Goal: Navigation & Orientation: Find specific page/section

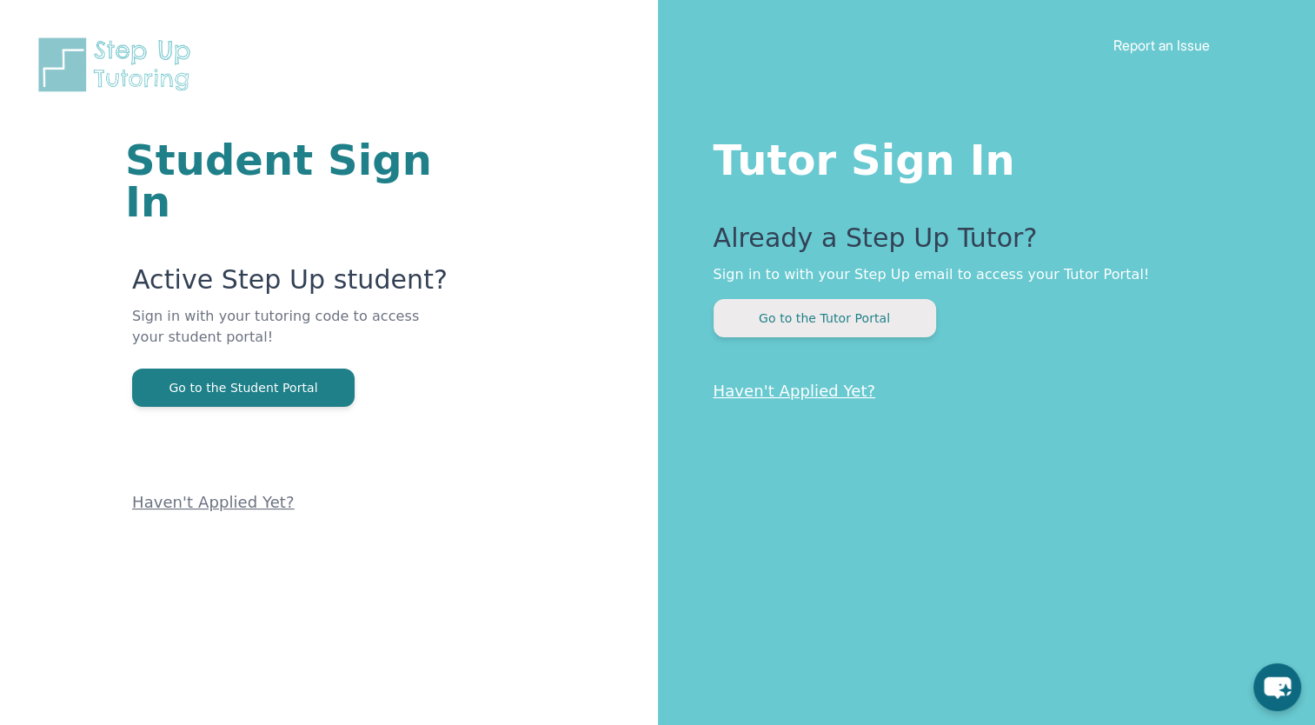
click at [858, 321] on button "Go to the Tutor Portal" at bounding box center [824, 318] width 222 height 38
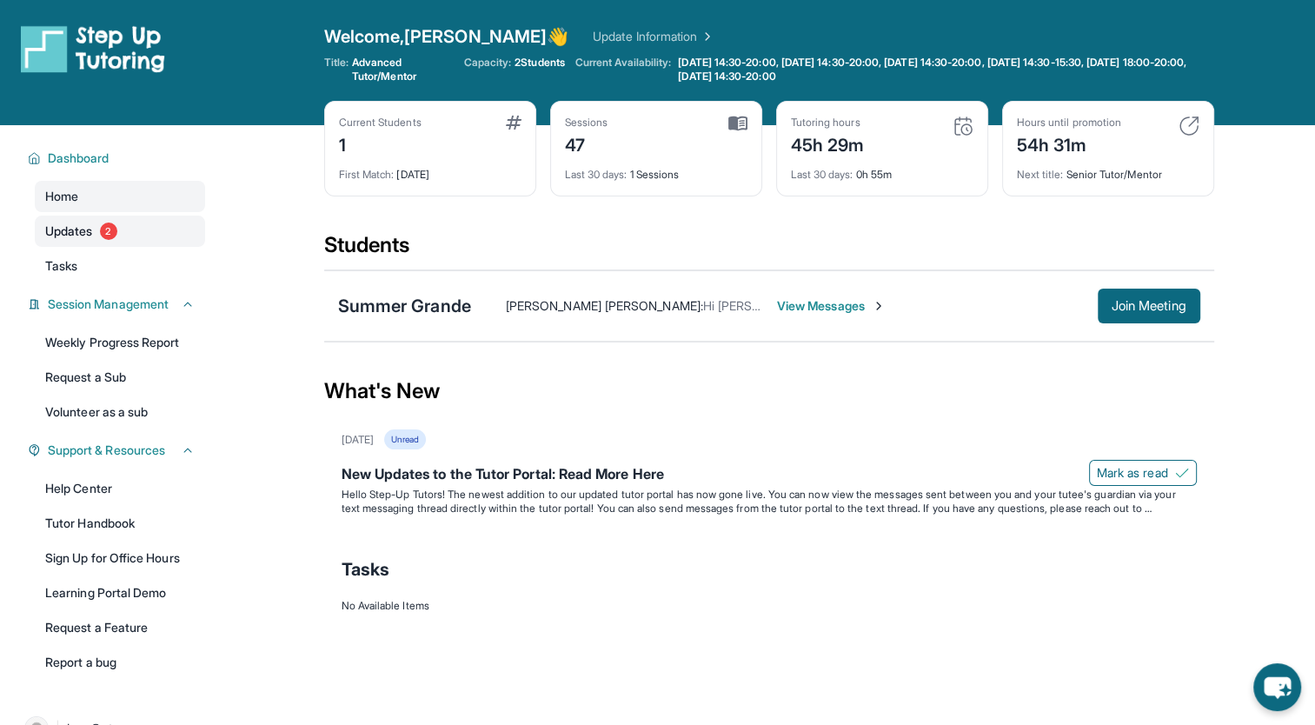
click at [146, 235] on link "Updates 2" at bounding box center [120, 230] width 170 height 31
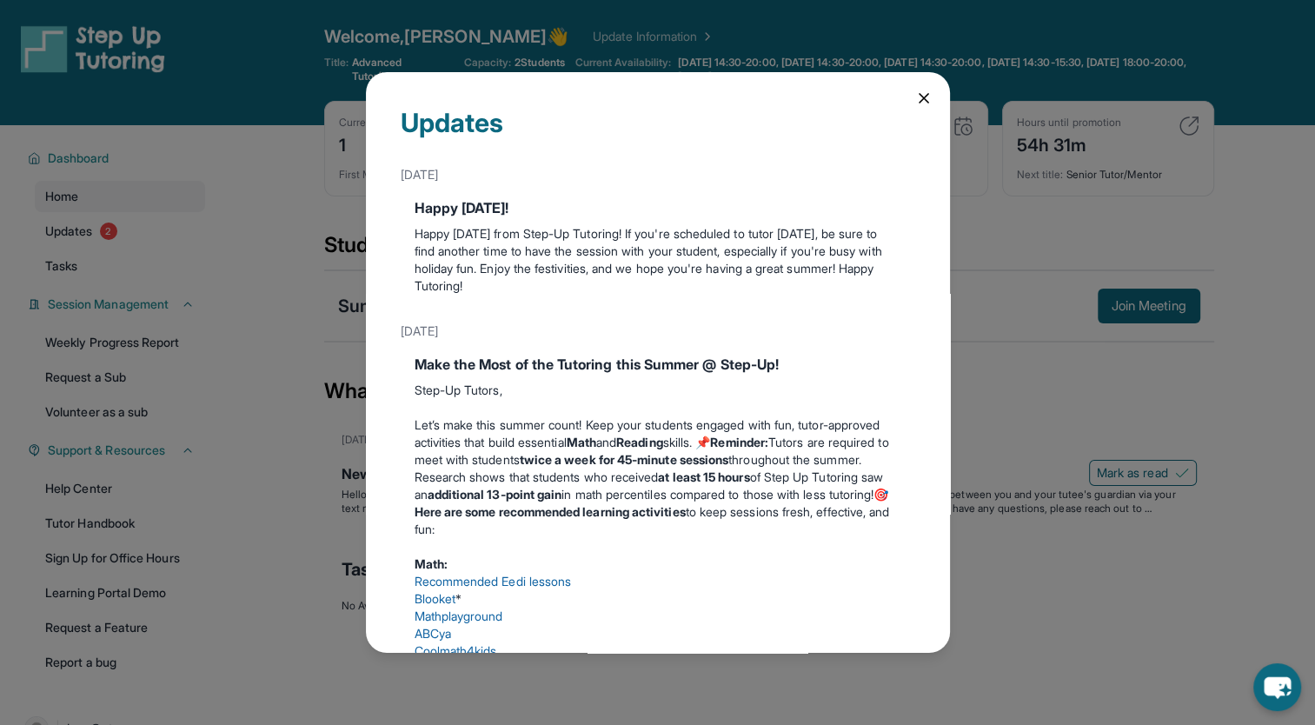
click at [915, 98] on icon at bounding box center [923, 97] width 17 height 17
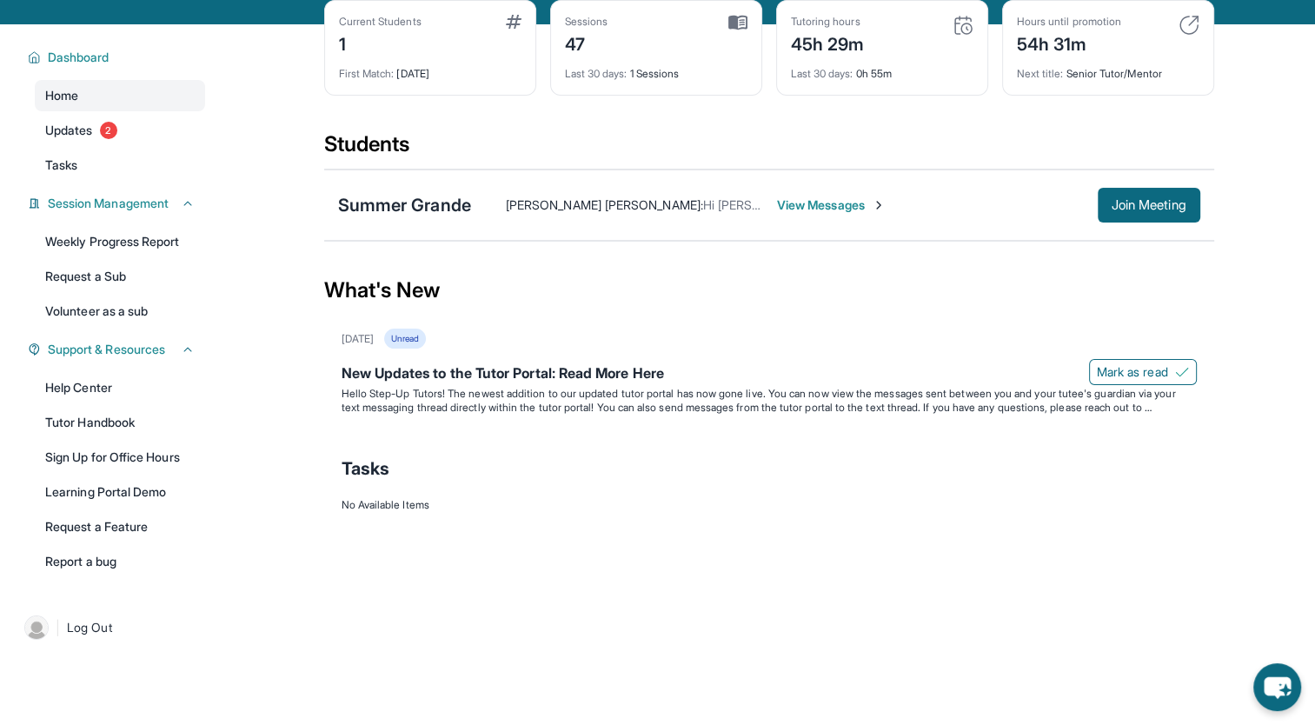
scroll to position [101, 0]
click at [125, 276] on link "Request a Sub" at bounding box center [120, 276] width 170 height 31
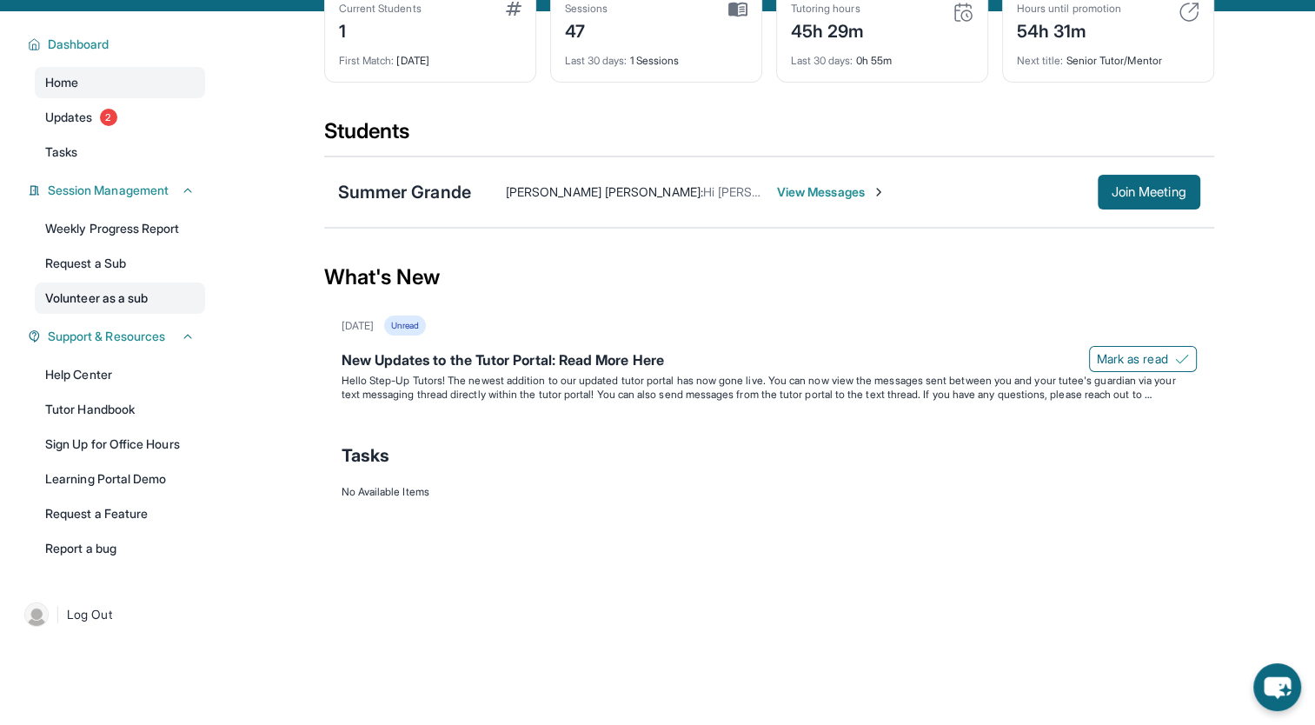
scroll to position [125, 0]
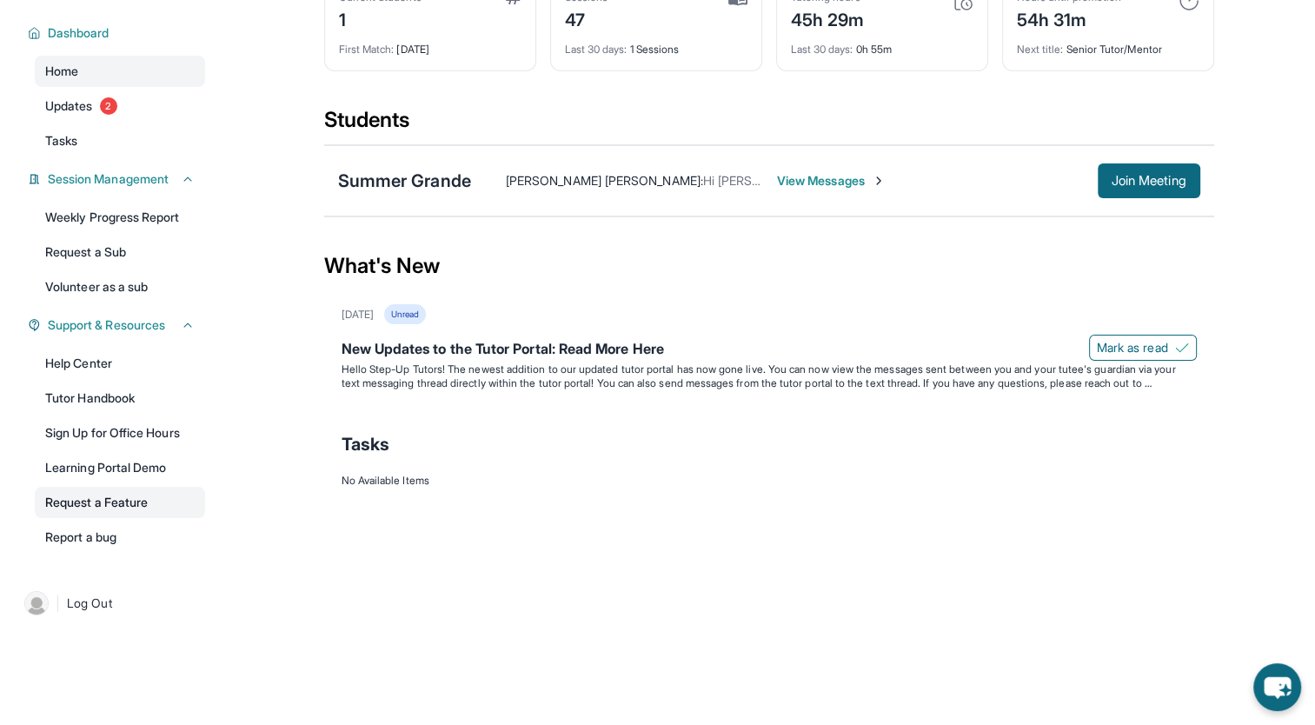
click at [134, 502] on link "Request a Feature" at bounding box center [120, 502] width 170 height 31
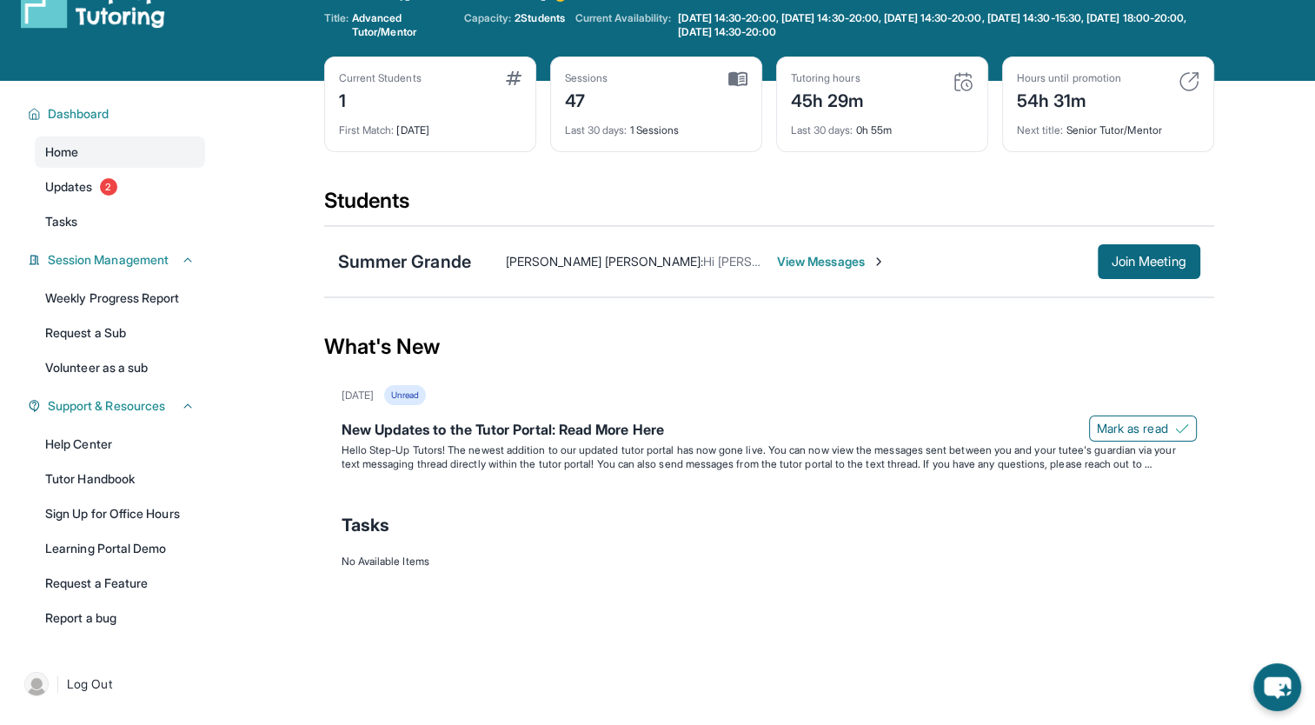
scroll to position [0, 0]
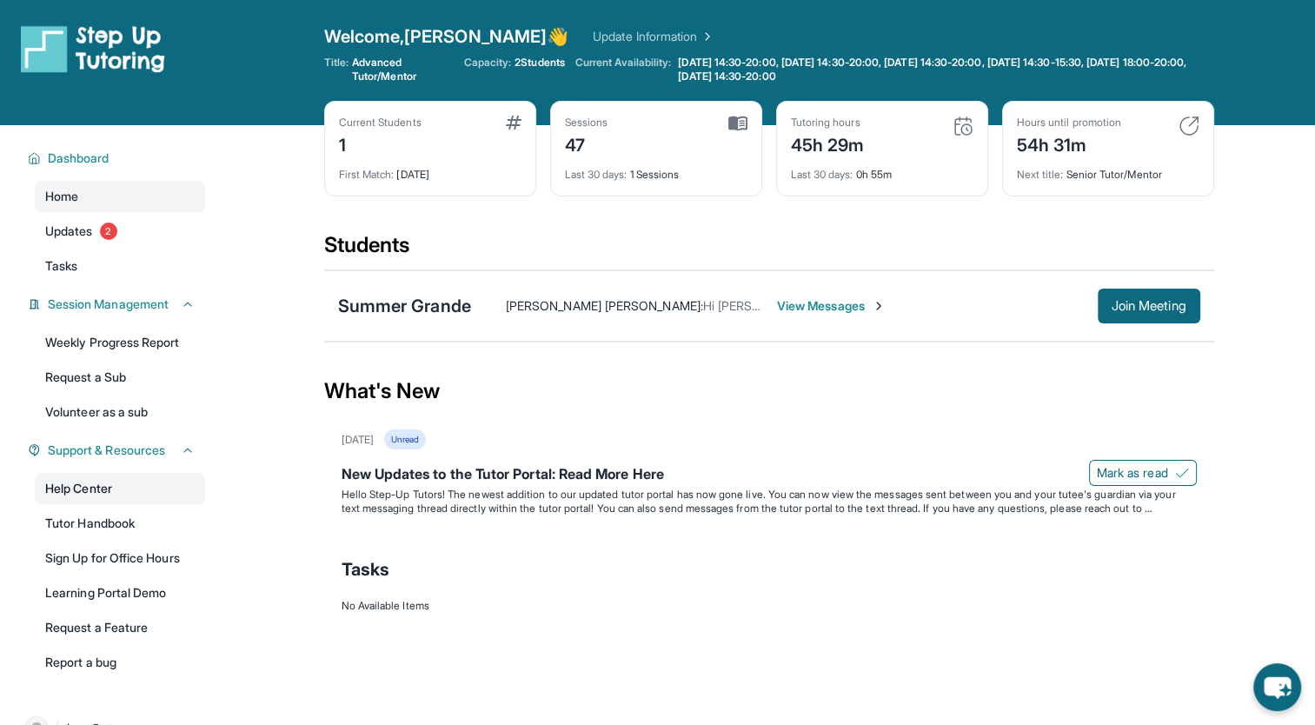
click at [102, 490] on link "Help Center" at bounding box center [120, 488] width 170 height 31
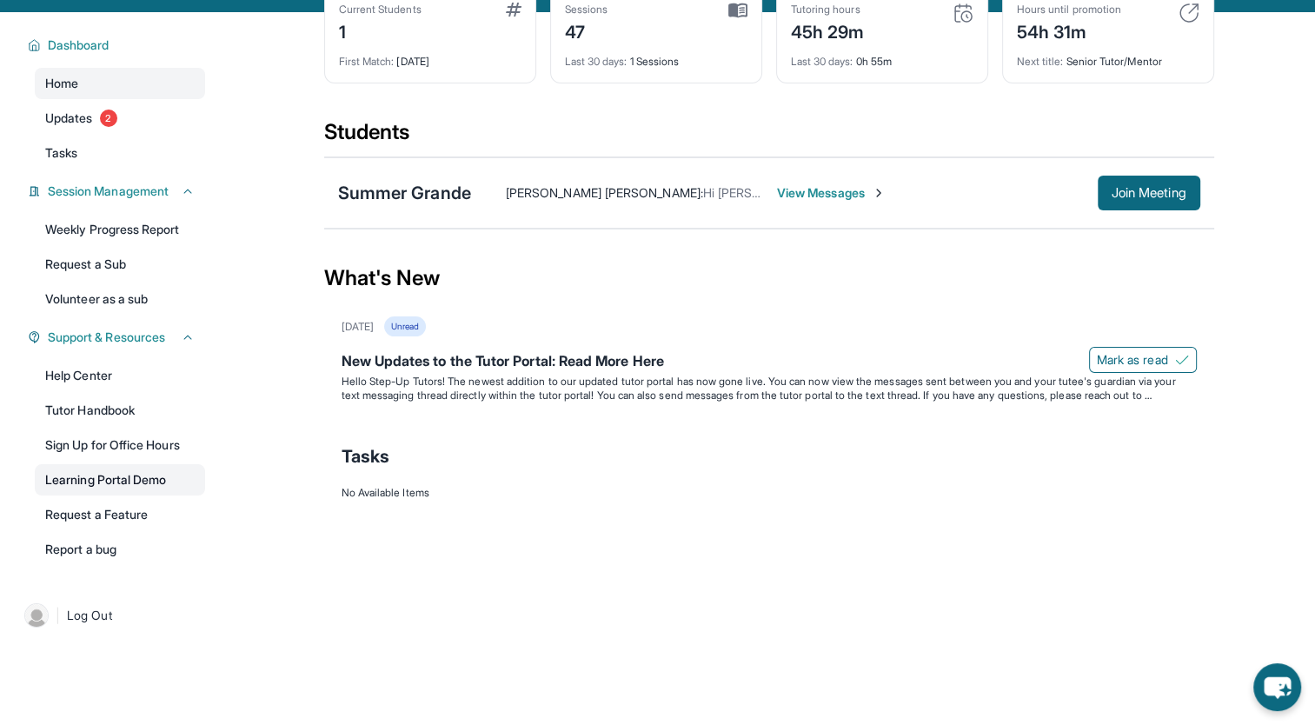
scroll to position [125, 0]
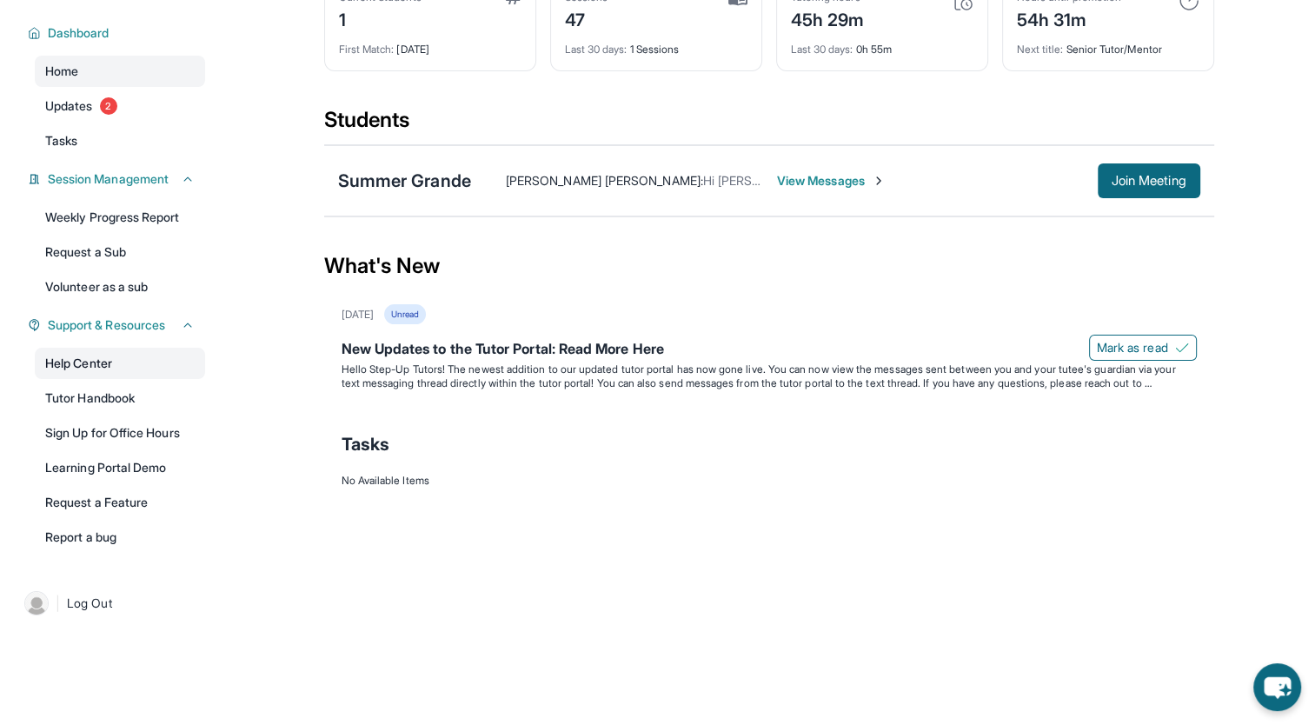
click at [121, 354] on link "Help Center" at bounding box center [120, 363] width 170 height 31
